Goal: Information Seeking & Learning: Learn about a topic

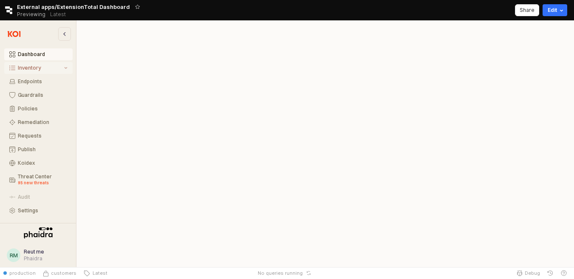
click at [30, 72] on button "Inventory" at bounding box center [38, 68] width 68 height 12
click at [32, 98] on div "Preview" at bounding box center [43, 101] width 50 height 7
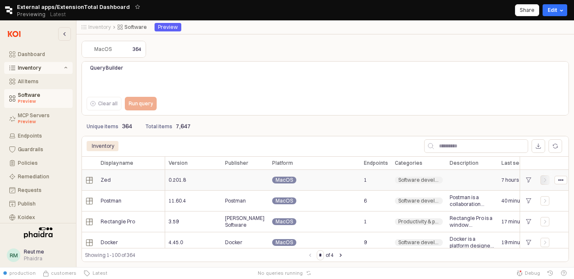
click at [545, 182] on icon "App Frame" at bounding box center [544, 179] width 5 height 5
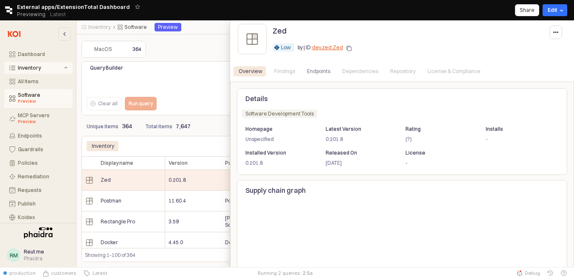
click at [209, 27] on div at bounding box center [287, 143] width 574 height 247
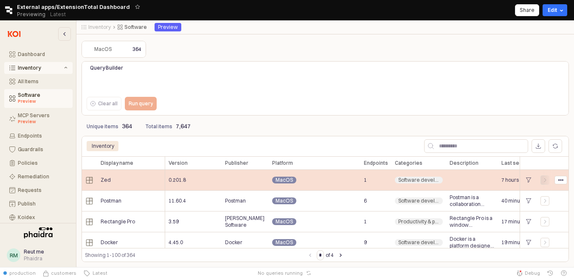
click at [541, 181] on div "App Frame" at bounding box center [545, 179] width 8 height 5
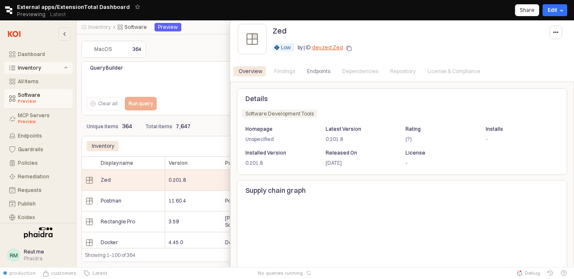
click at [287, 73] on div "Findings" at bounding box center [284, 71] width 21 height 10
click at [283, 68] on div "Findings" at bounding box center [284, 71] width 21 height 10
click at [282, 75] on div "Findings" at bounding box center [284, 71] width 21 height 10
click at [307, 72] on div "Endpoints" at bounding box center [318, 71] width 23 height 10
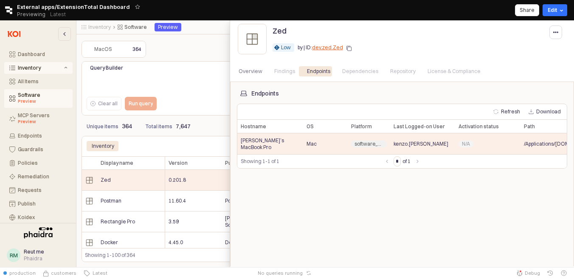
click at [283, 60] on div "Zed Low Low by | ID: dev.zed.Zed" at bounding box center [402, 40] width 344 height 41
click at [283, 72] on div "Findings" at bounding box center [284, 71] width 21 height 10
click at [285, 72] on div "Findings" at bounding box center [284, 71] width 21 height 10
click at [357, 74] on div "Dependencies" at bounding box center [360, 71] width 36 height 10
click at [252, 71] on div "Overview" at bounding box center [251, 71] width 24 height 10
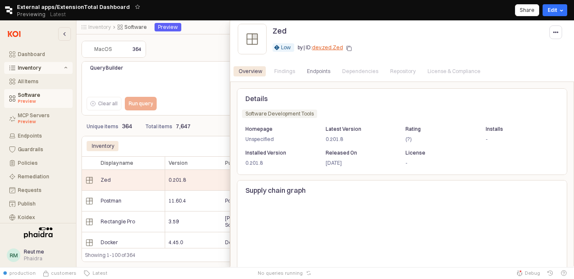
click at [212, 36] on div at bounding box center [287, 143] width 574 height 247
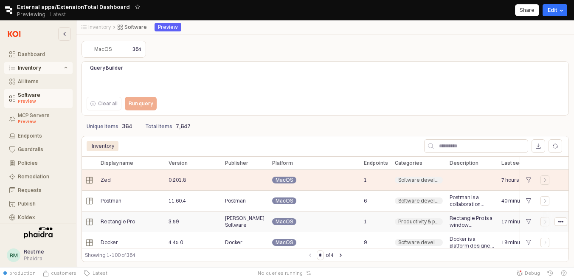
scroll to position [2, 0]
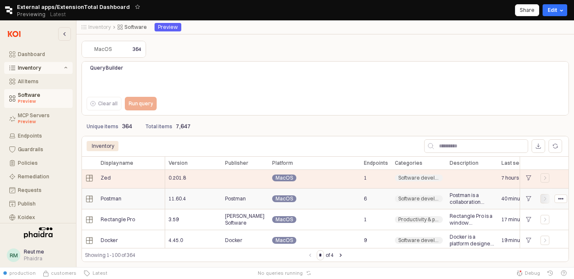
click at [547, 202] on div "App Frame" at bounding box center [544, 198] width 9 height 9
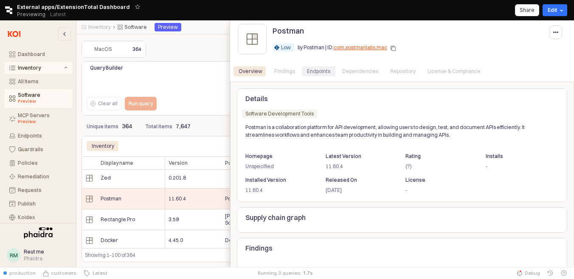
click at [313, 70] on div "Endpoints" at bounding box center [318, 71] width 23 height 10
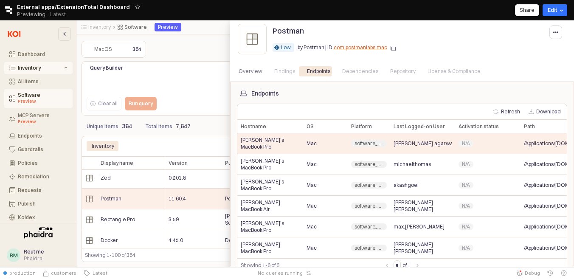
click at [220, 26] on div at bounding box center [287, 143] width 574 height 247
